Goal: Find specific page/section: Find specific page/section

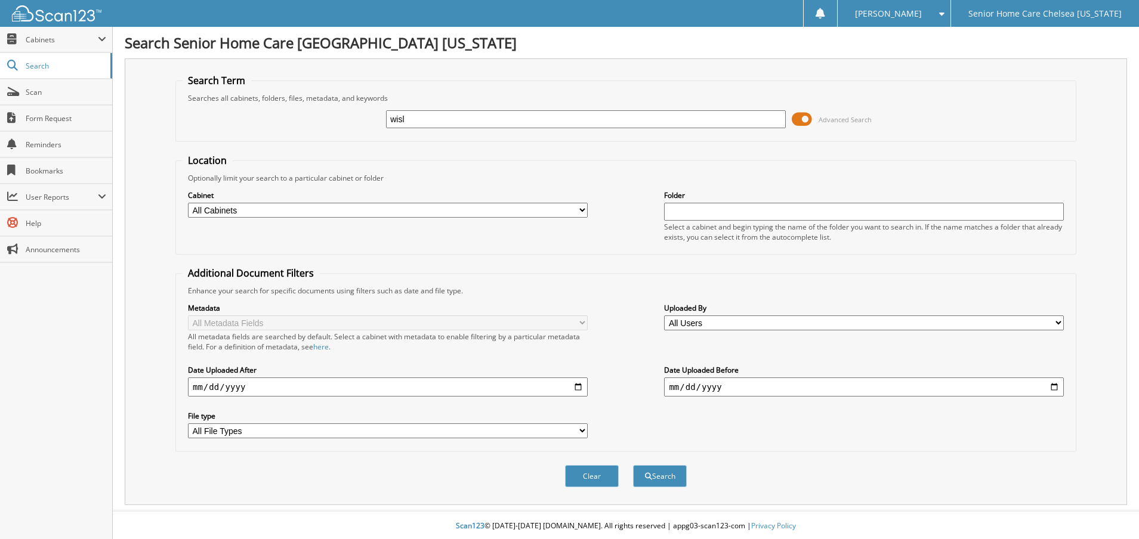
type input "wislaine"
click at [649, 475] on span "submit" at bounding box center [648, 474] width 7 height 7
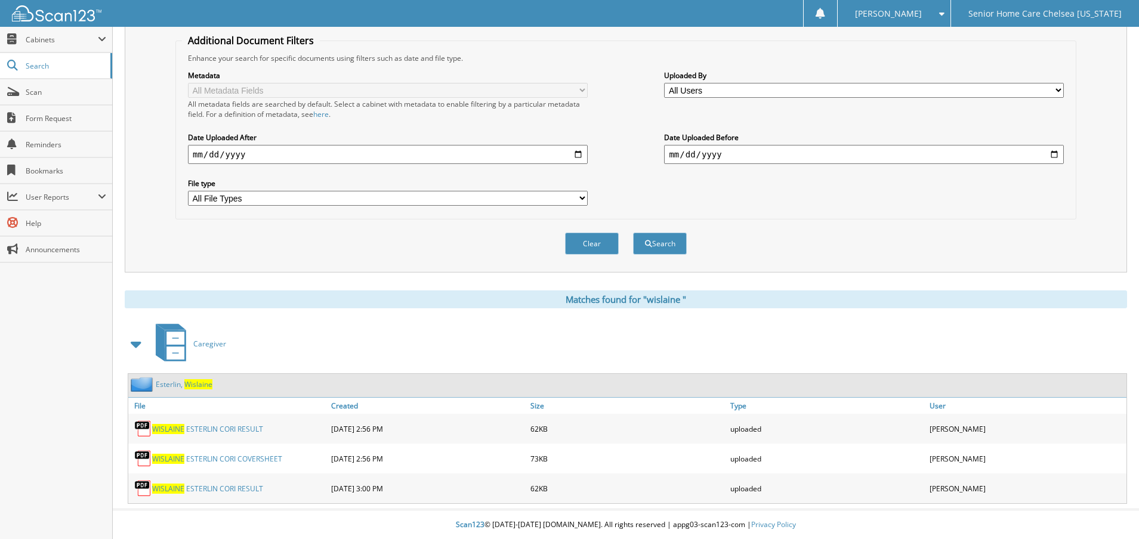
scroll to position [234, 0]
click at [176, 385] on link "E s t e r l i n , W i s l a i n e" at bounding box center [184, 384] width 57 height 10
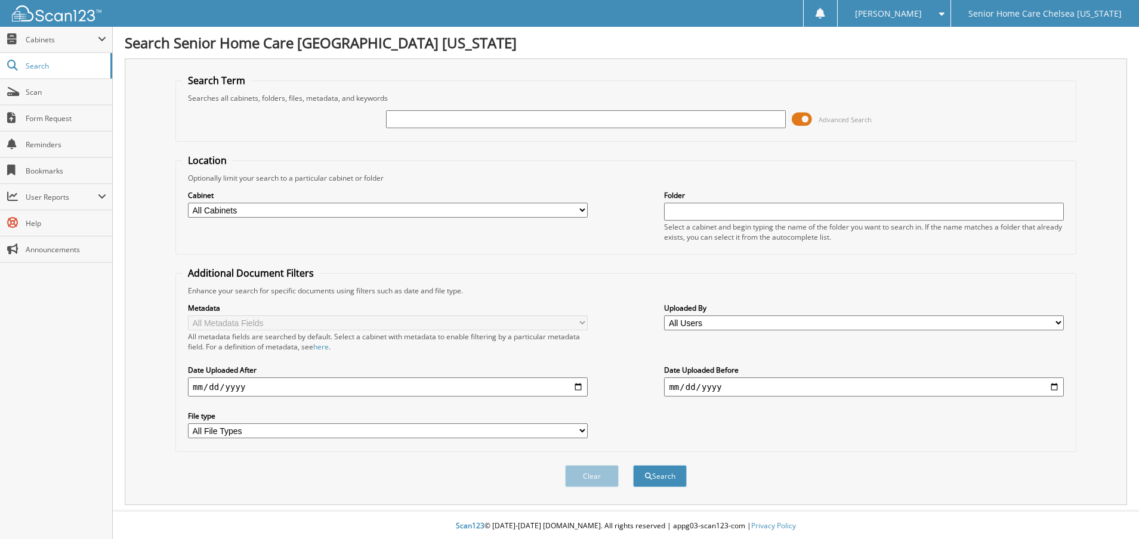
click at [453, 123] on input "text" at bounding box center [586, 119] width 400 height 18
type input "evelyne"
drag, startPoint x: 804, startPoint y: 121, endPoint x: 804, endPoint y: 112, distance: 8.4
click at [804, 113] on span at bounding box center [802, 119] width 20 height 18
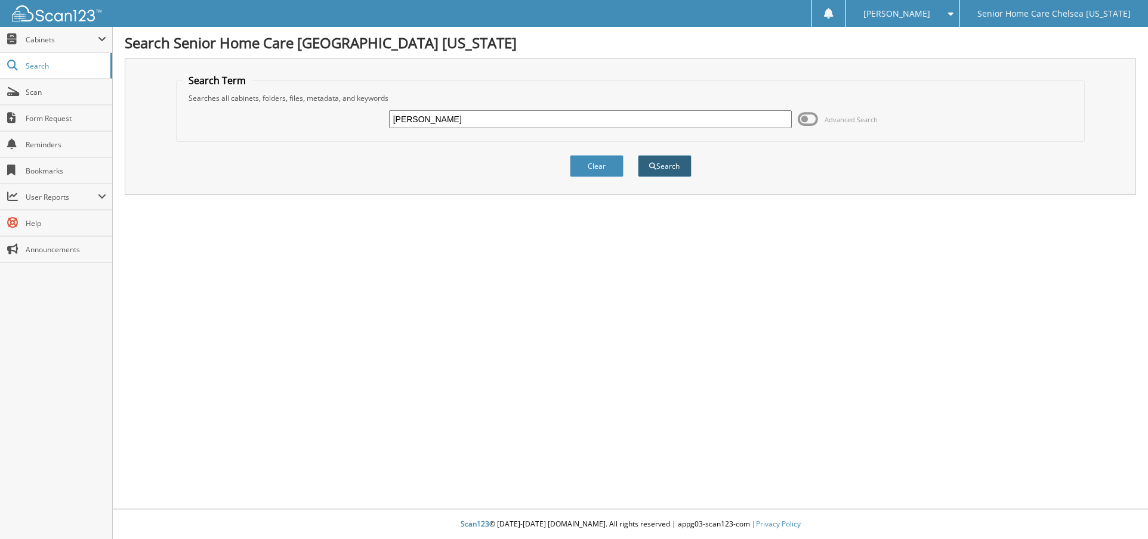
click at [677, 170] on button "Search" at bounding box center [665, 166] width 54 height 22
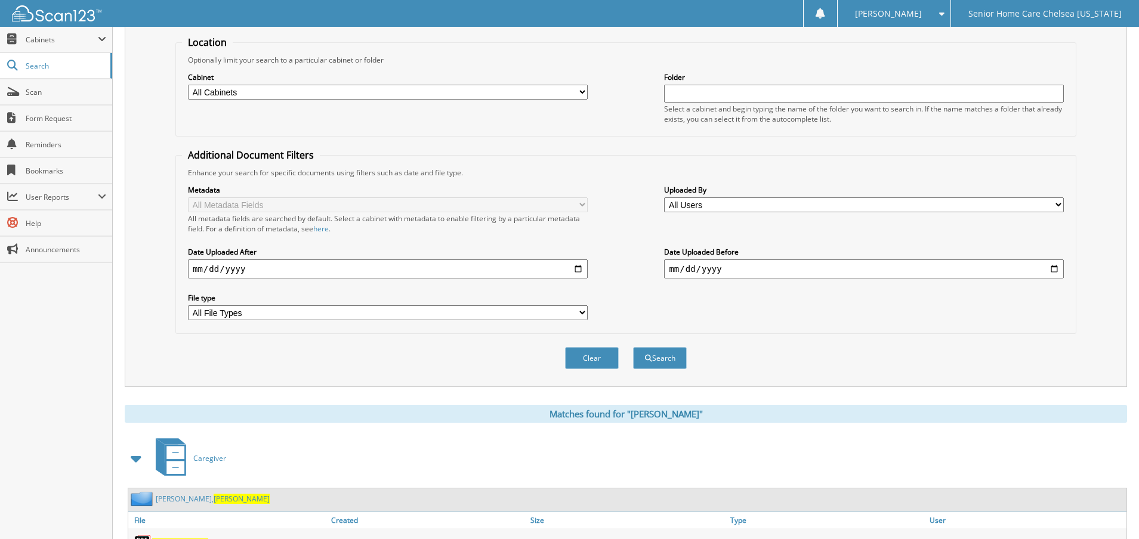
scroll to position [205, 0]
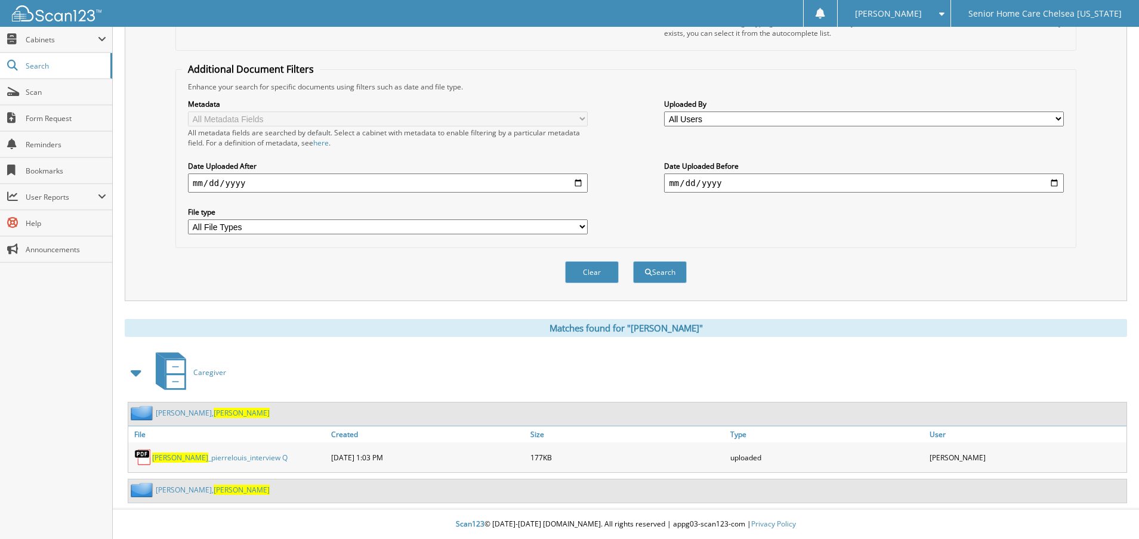
click at [214, 415] on span "[PERSON_NAME]" at bounding box center [242, 413] width 56 height 10
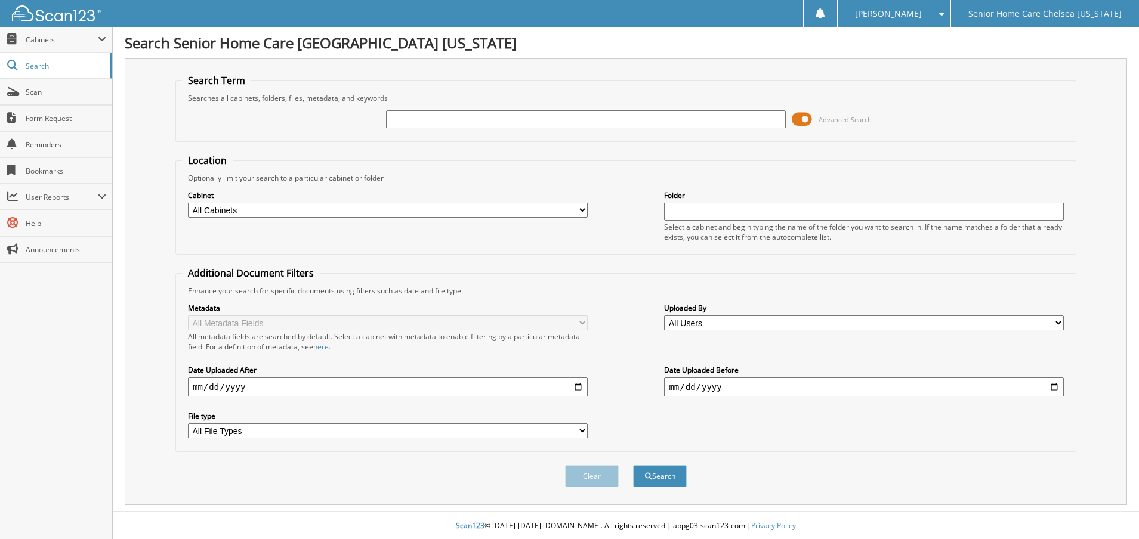
click at [440, 113] on input "text" at bounding box center [586, 119] width 400 height 18
type input "[PERSON_NAME]"
click at [633, 465] on button "Search" at bounding box center [660, 476] width 54 height 22
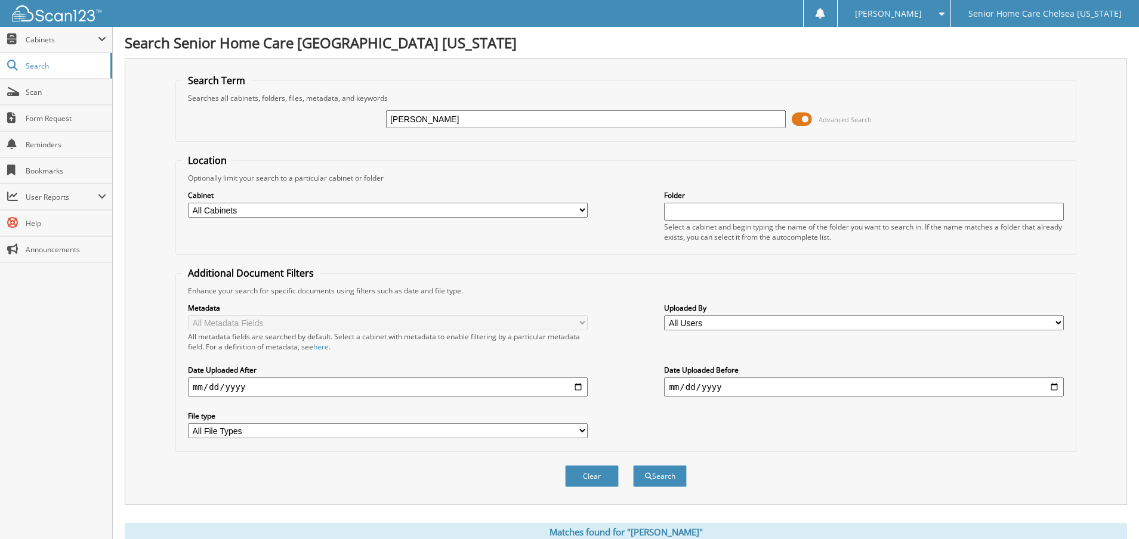
click at [802, 116] on span at bounding box center [802, 119] width 20 height 18
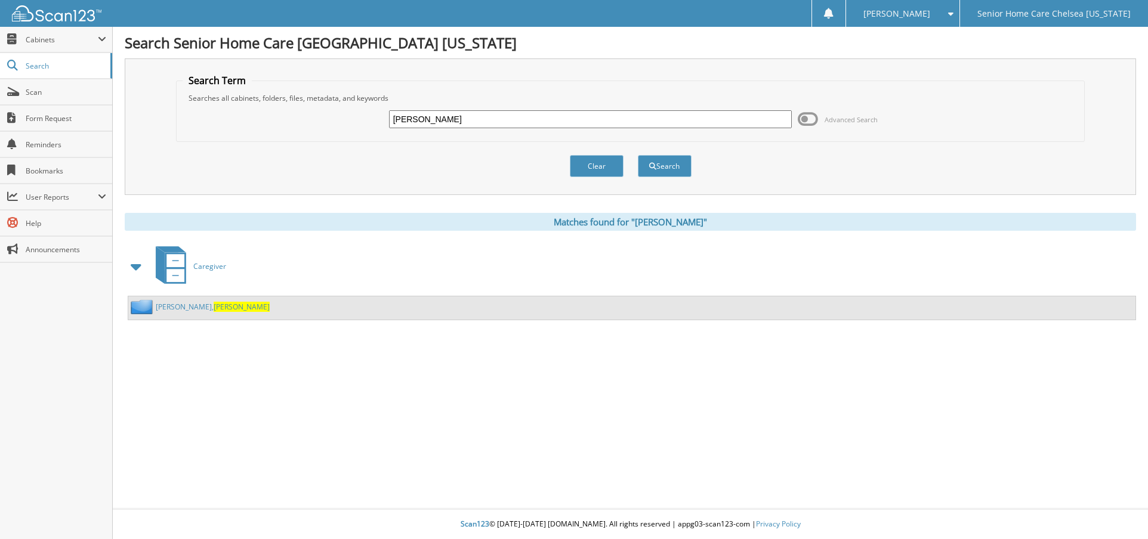
click at [174, 304] on link "Tilus, Raymonde" at bounding box center [213, 307] width 114 height 10
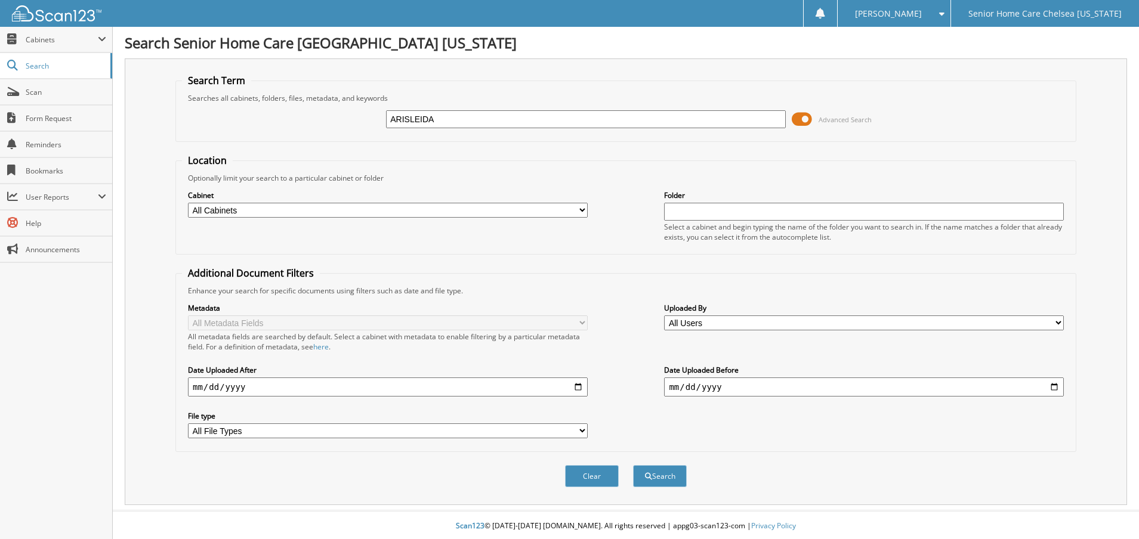
type input "ARISLEIDA"
click at [633, 465] on button "Search" at bounding box center [660, 476] width 54 height 22
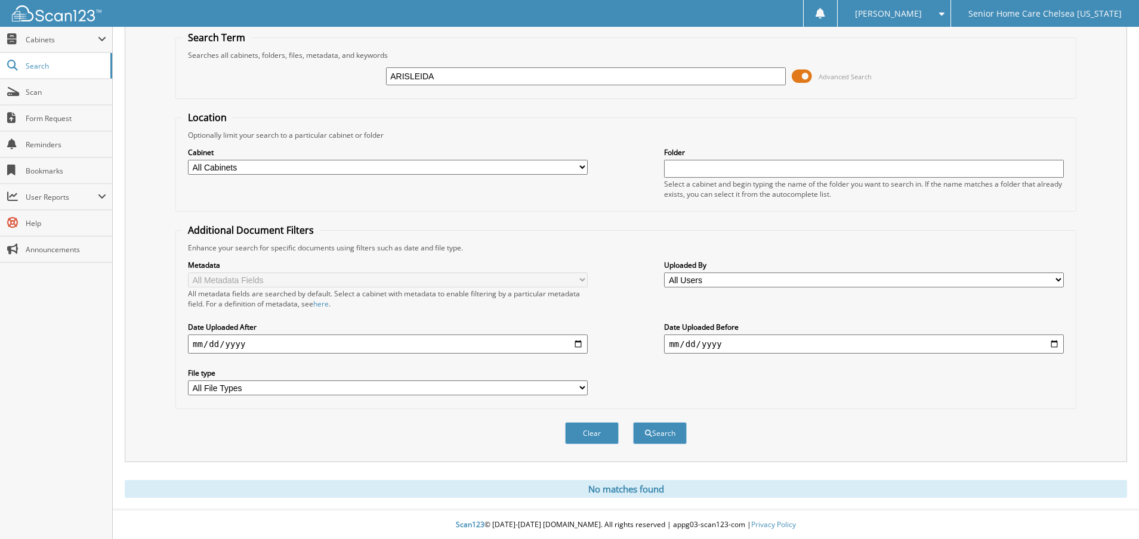
scroll to position [44, 0]
drag, startPoint x: 641, startPoint y: 73, endPoint x: 649, endPoint y: 60, distance: 14.7
click at [643, 67] on input "ARISLEIDA" at bounding box center [586, 76] width 400 height 18
type input "A"
type input "MORALES"
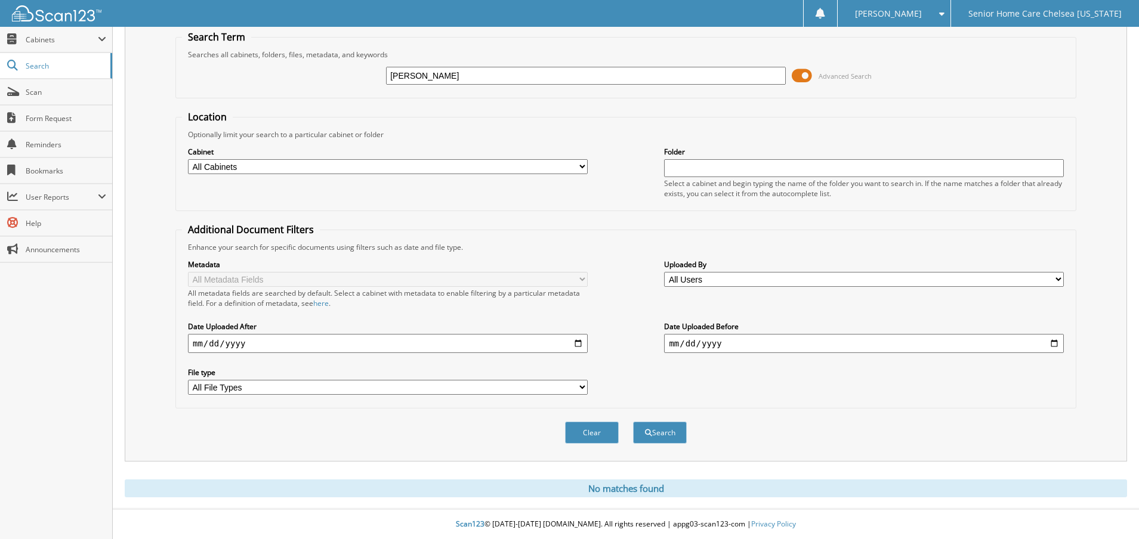
click at [633, 422] on button "Search" at bounding box center [660, 433] width 54 height 22
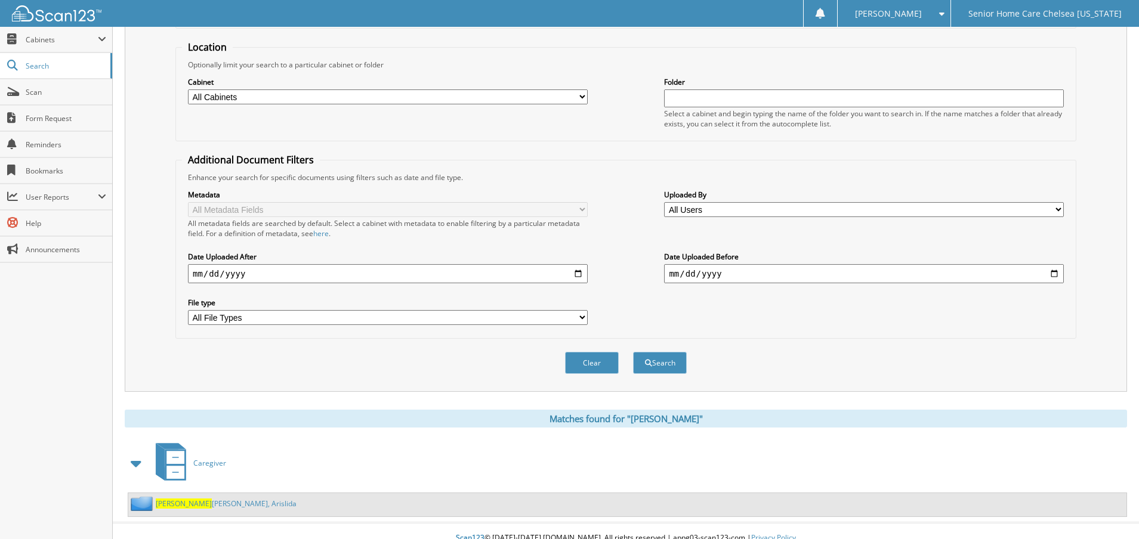
scroll to position [128, 0]
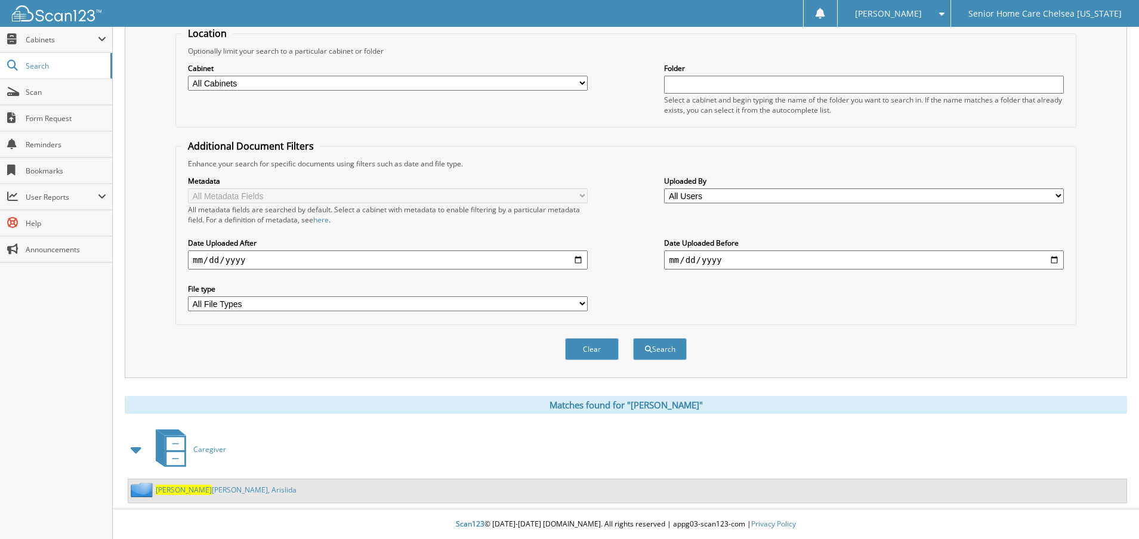
click at [203, 490] on link "[PERSON_NAME], Arislida" at bounding box center [226, 490] width 141 height 10
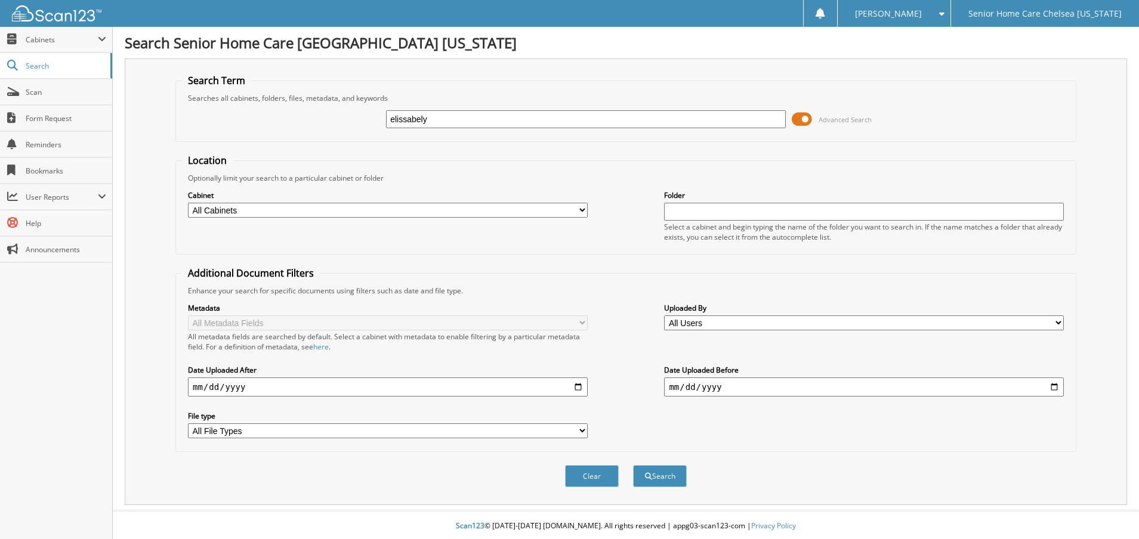
type input "elissabely"
click at [803, 116] on span at bounding box center [802, 119] width 20 height 18
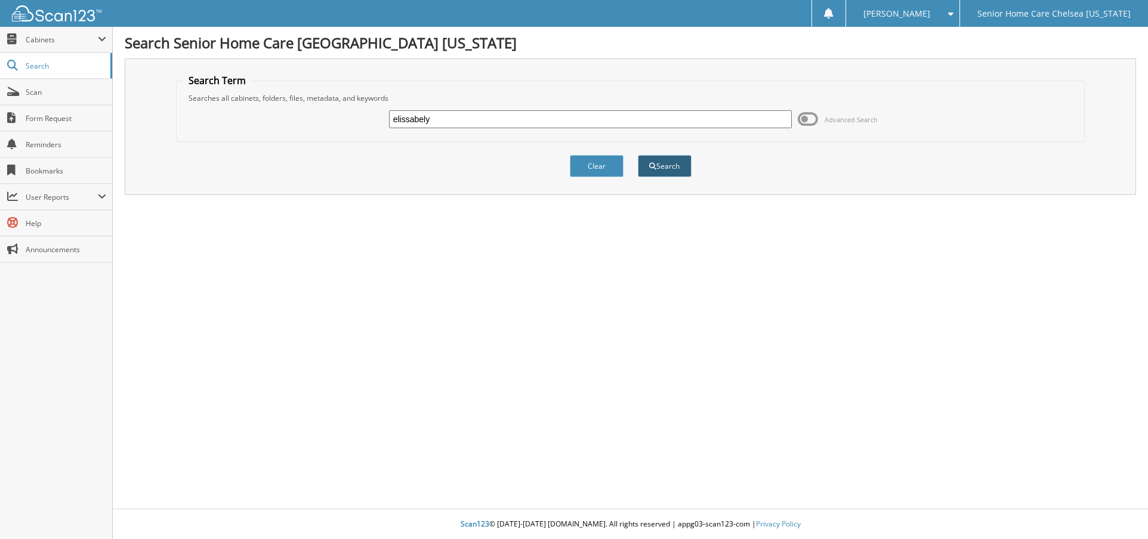
click at [667, 165] on button "Search" at bounding box center [665, 166] width 54 height 22
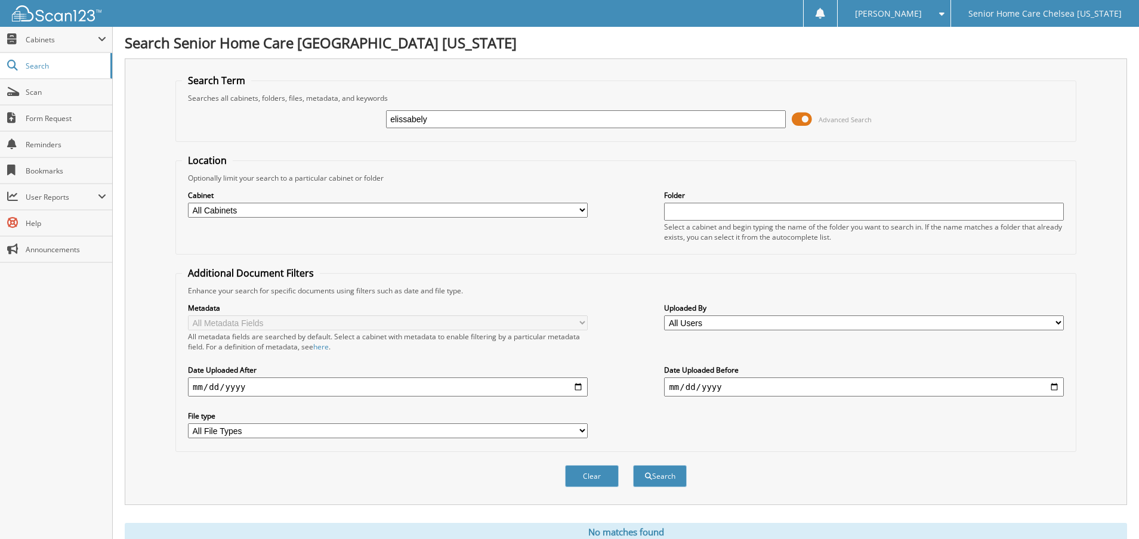
scroll to position [44, 0]
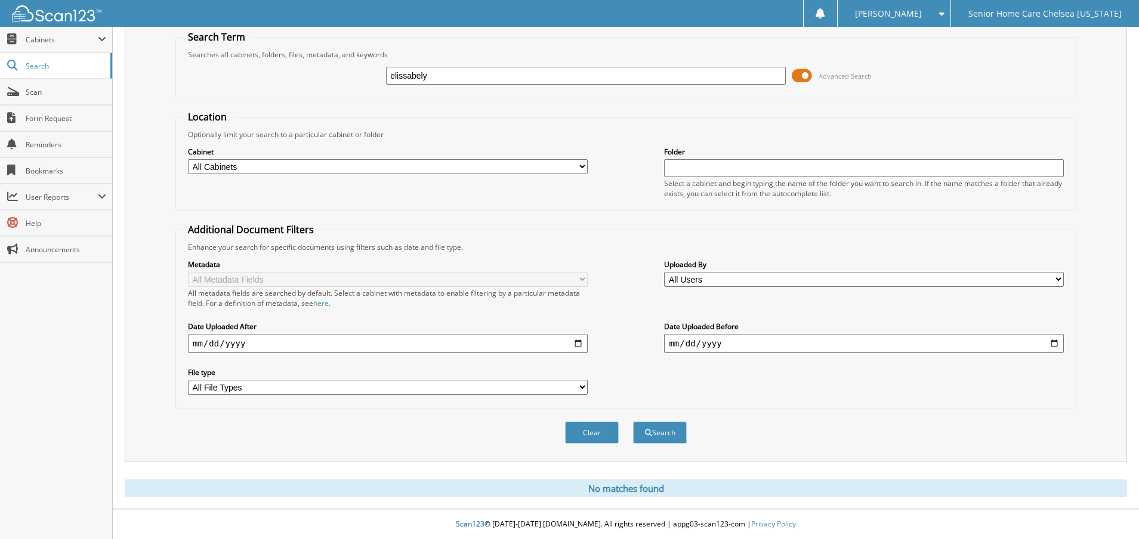
click at [454, 73] on input "elissabely" at bounding box center [586, 76] width 400 height 18
type input "e"
type input "[PERSON_NAME]"
click at [806, 76] on span at bounding box center [802, 76] width 20 height 18
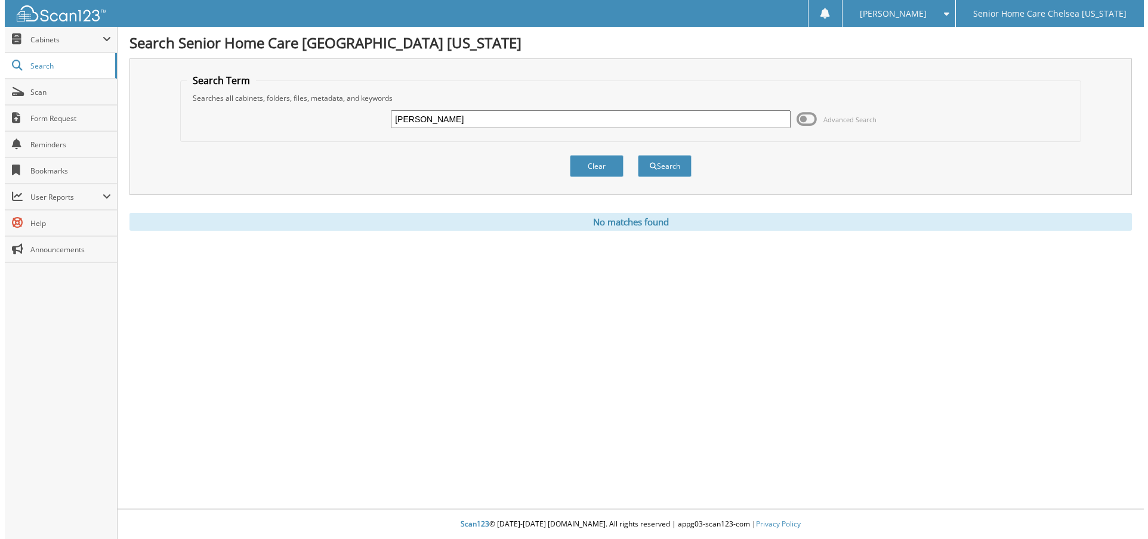
scroll to position [0, 0]
click at [660, 168] on button "Search" at bounding box center [665, 166] width 54 height 22
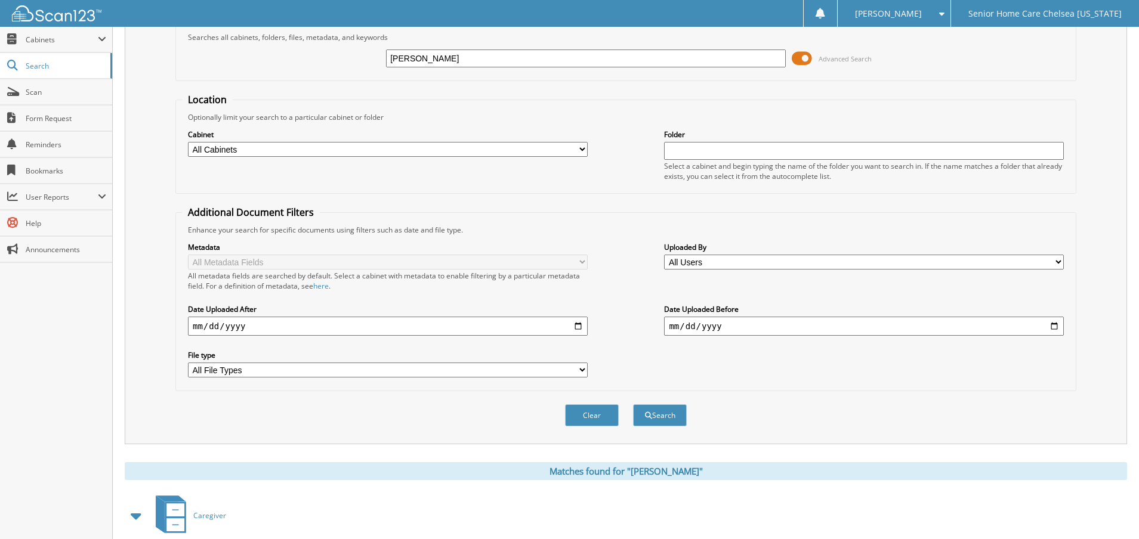
scroll to position [128, 0]
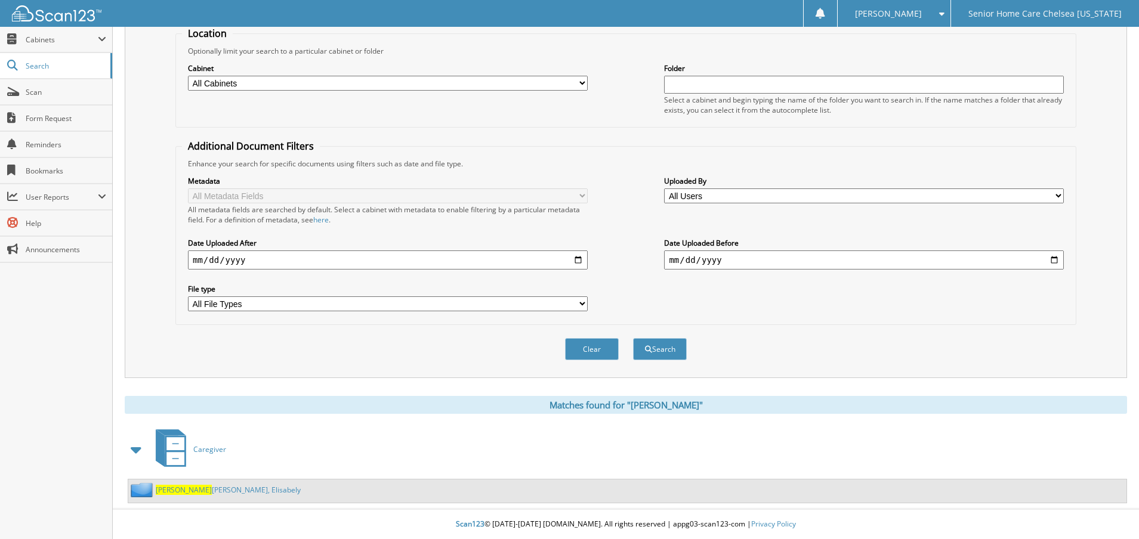
click at [195, 490] on link "Pena De Nunez, Elisabely" at bounding box center [228, 490] width 145 height 10
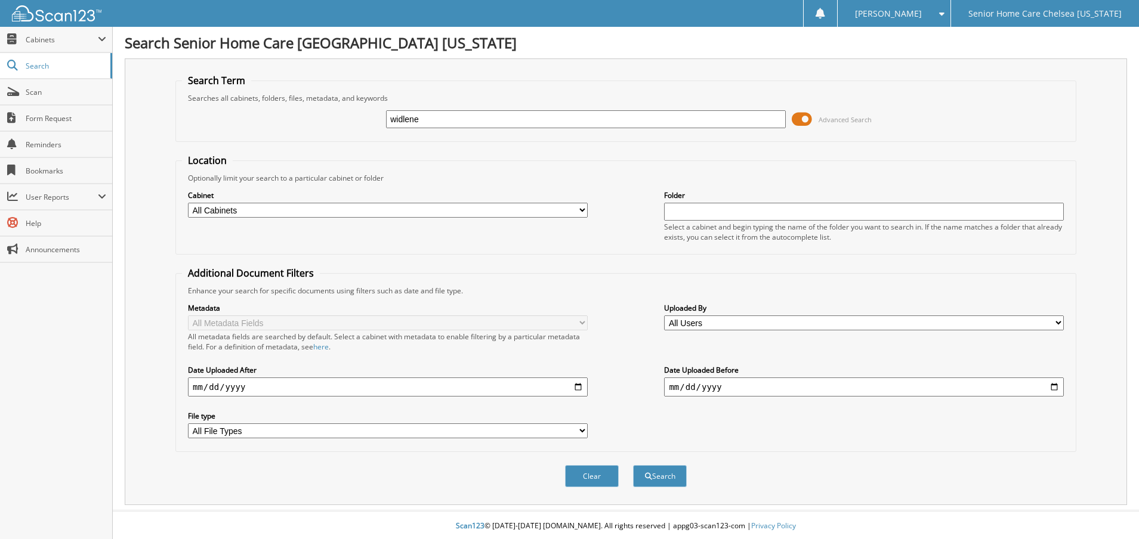
type input "widlene"
click at [808, 119] on span at bounding box center [802, 119] width 20 height 18
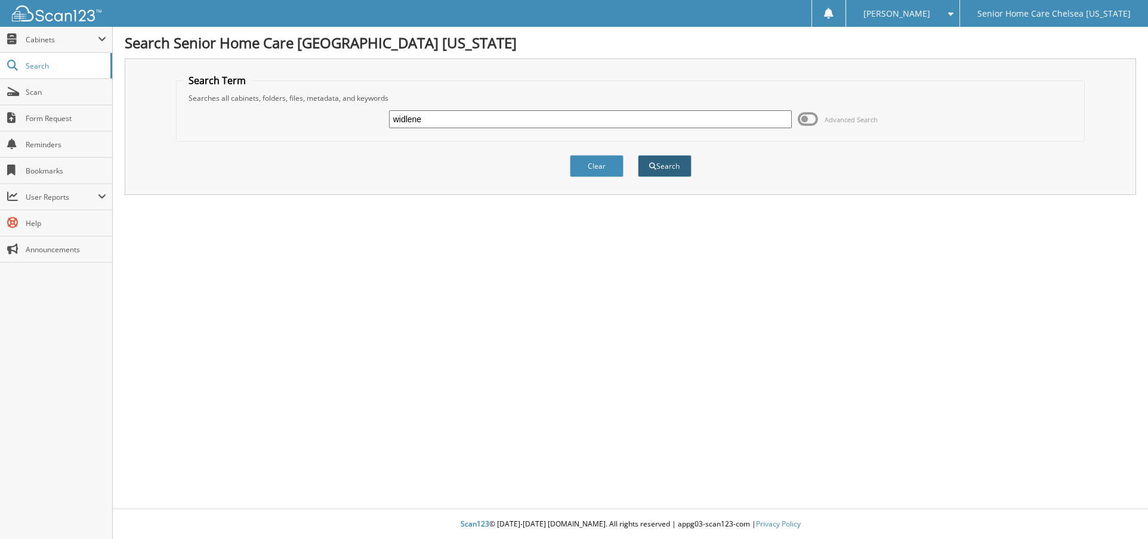
click at [671, 167] on button "Search" at bounding box center [665, 166] width 54 height 22
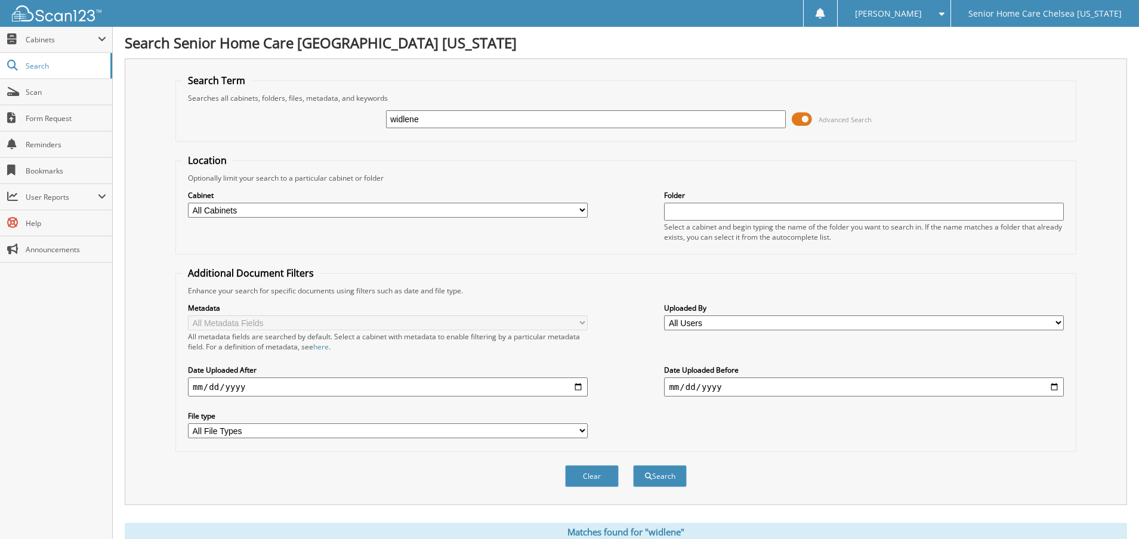
scroll to position [174, 0]
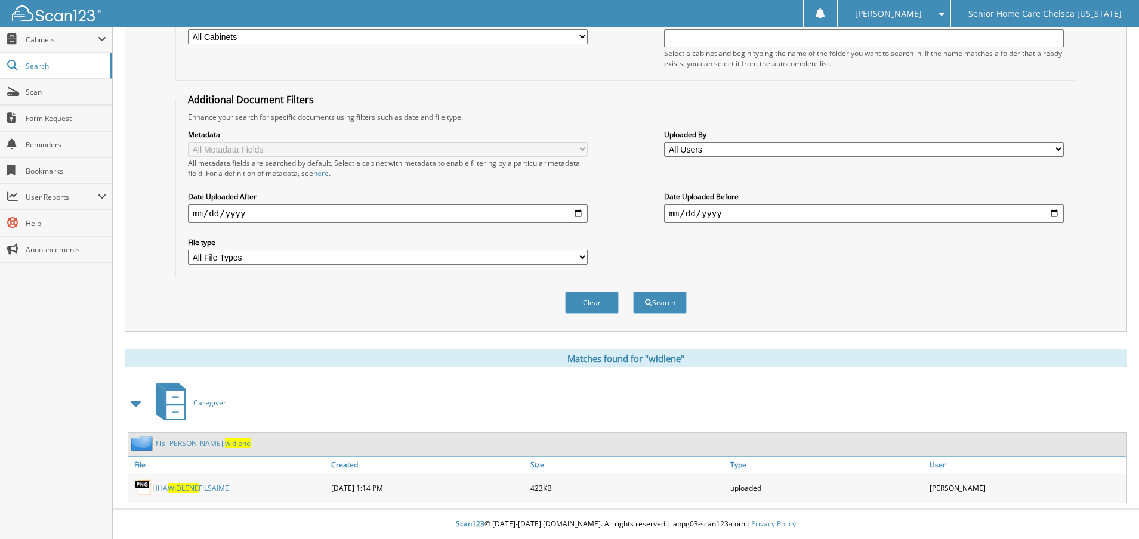
click at [180, 446] on link "fils aime, [PERSON_NAME]" at bounding box center [203, 444] width 95 height 10
